Goal: Find specific page/section: Find specific page/section

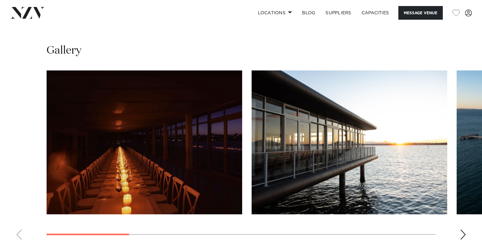
scroll to position [539, 0]
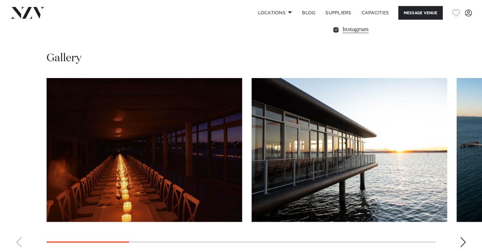
click at [463, 237] on div "Next slide" at bounding box center [463, 242] width 6 height 10
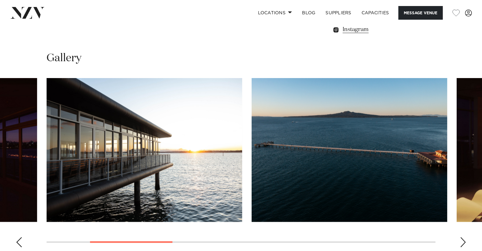
click at [463, 237] on div "Next slide" at bounding box center [463, 242] width 6 height 10
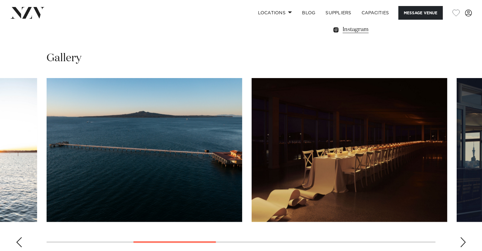
click at [463, 237] on div "Next slide" at bounding box center [463, 242] width 6 height 10
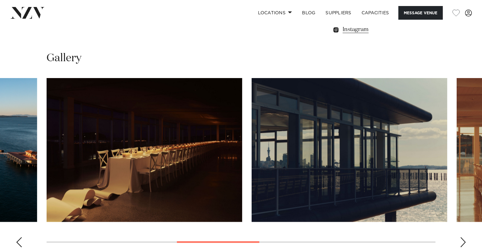
click at [463, 237] on div "Next slide" at bounding box center [463, 242] width 6 height 10
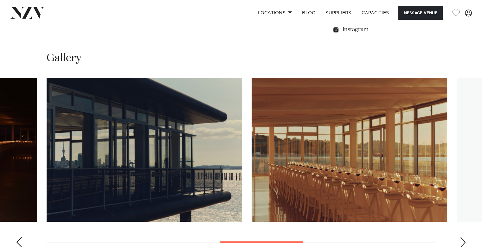
click at [463, 237] on div "Next slide" at bounding box center [463, 242] width 6 height 10
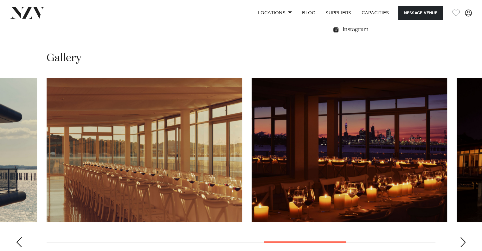
click at [463, 237] on div "Next slide" at bounding box center [463, 242] width 6 height 10
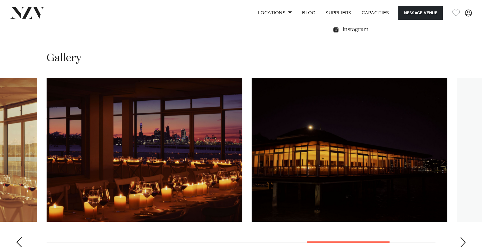
click at [463, 237] on div "Next slide" at bounding box center [463, 242] width 6 height 10
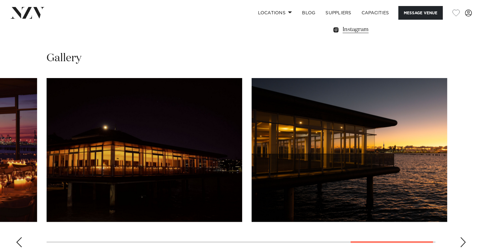
click at [463, 237] on div "Next slide" at bounding box center [463, 242] width 6 height 10
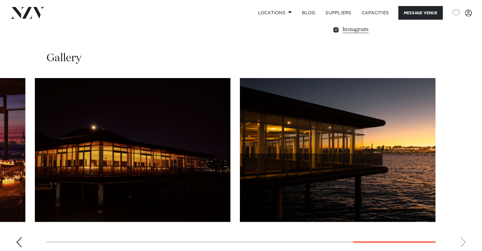
click at [463, 235] on swiper-container at bounding box center [241, 165] width 482 height 174
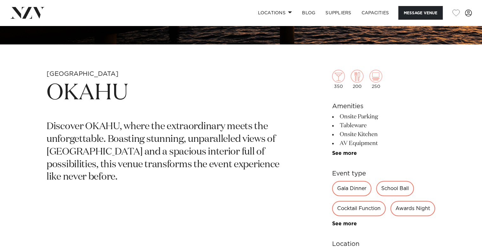
scroll to position [275, 0]
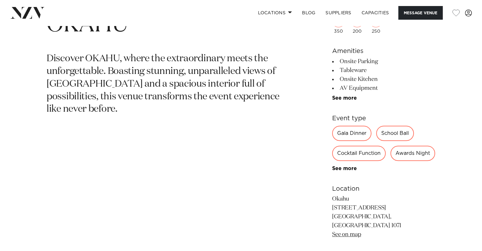
click at [349, 231] on link "See on map" at bounding box center [346, 234] width 29 height 6
